Goal: Task Accomplishment & Management: Manage account settings

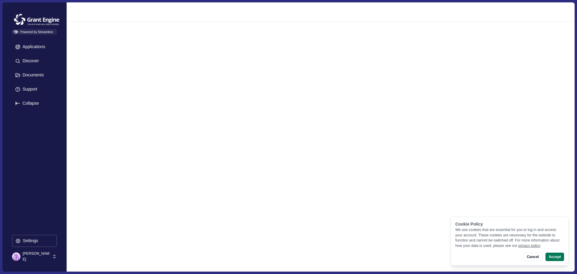
click at [27, 257] on p "[PERSON_NAME]" at bounding box center [37, 256] width 28 height 11
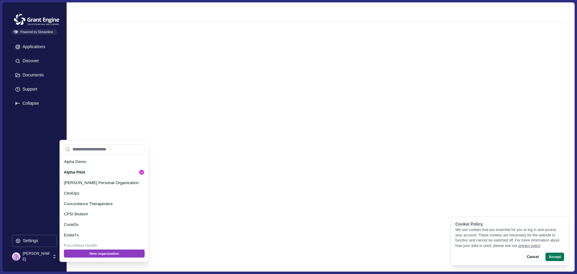
scroll to position [8, 0]
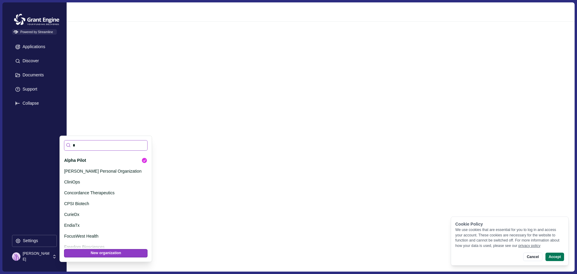
click at [86, 145] on input "*" at bounding box center [106, 145] width 84 height 11
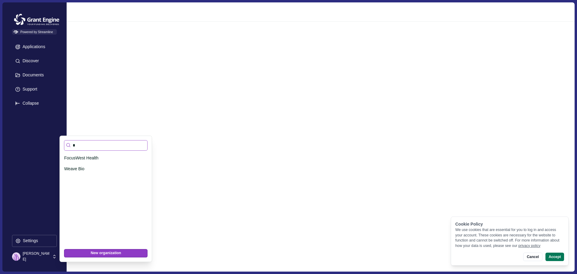
scroll to position [0, 0]
type input "**"
click at [71, 170] on p "Weave Bio" at bounding box center [104, 169] width 81 height 6
